Goal: Information Seeking & Learning: Learn about a topic

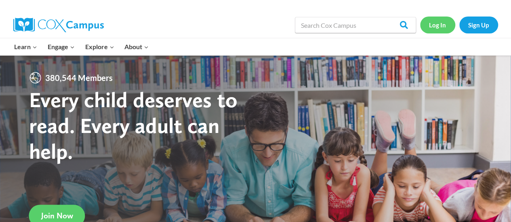
click at [443, 25] on link "Log In" at bounding box center [437, 25] width 35 height 17
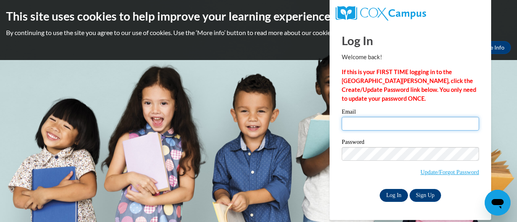
type input "[EMAIL_ADDRESS][DOMAIN_NAME]"
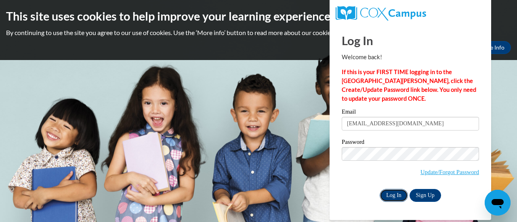
click at [398, 197] on input "Log In" at bounding box center [393, 195] width 28 height 13
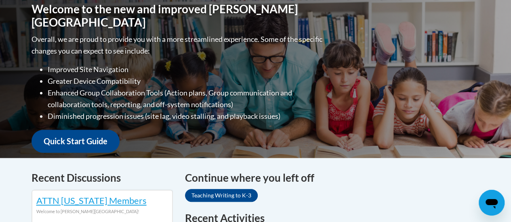
scroll to position [324, 0]
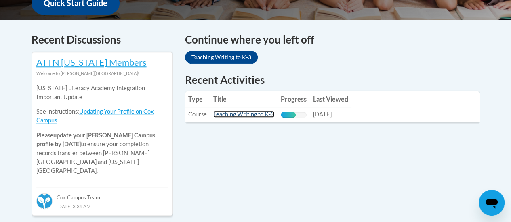
click at [245, 116] on link "Teaching Writing to K-3" at bounding box center [243, 114] width 61 height 7
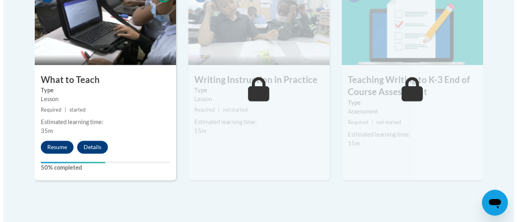
scroll to position [528, 0]
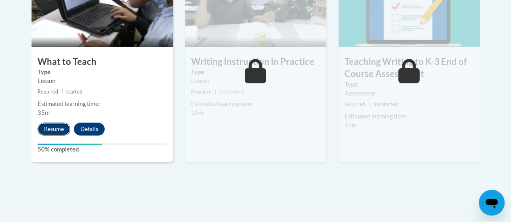
click at [48, 129] on button "Resume" at bounding box center [54, 129] width 33 height 13
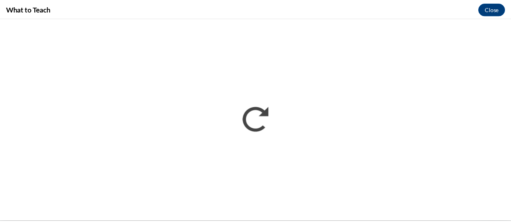
scroll to position [0, 0]
